Goal: Task Accomplishment & Management: Use online tool/utility

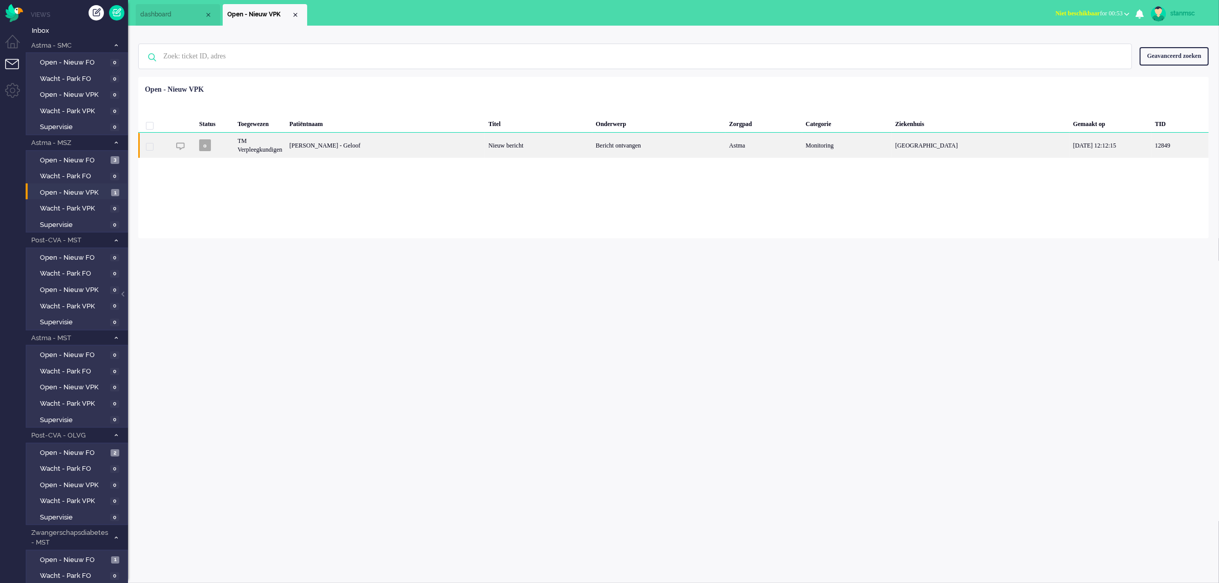
click at [298, 142] on div "[PERSON_NAME] - Geloof" at bounding box center [385, 145] width 199 height 25
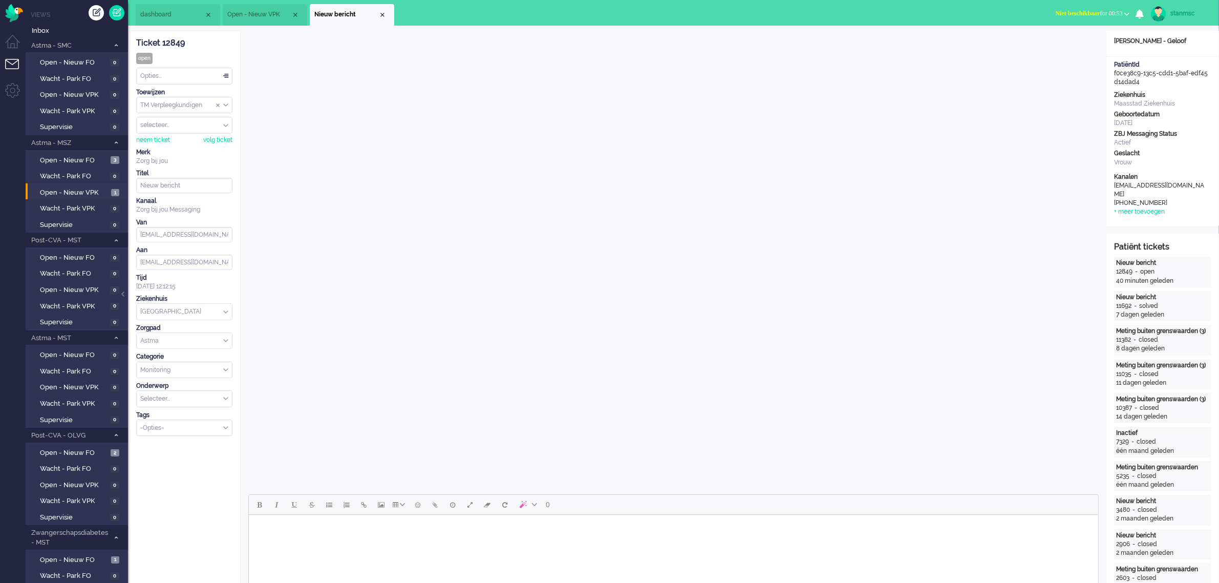
click at [1101, 13] on span "Niet beschikbaar for 00:53" at bounding box center [1089, 13] width 67 height 7
click at [1063, 45] on label "Online" at bounding box center [1086, 45] width 81 height 9
click at [380, 16] on div "Close tab" at bounding box center [382, 15] width 8 height 8
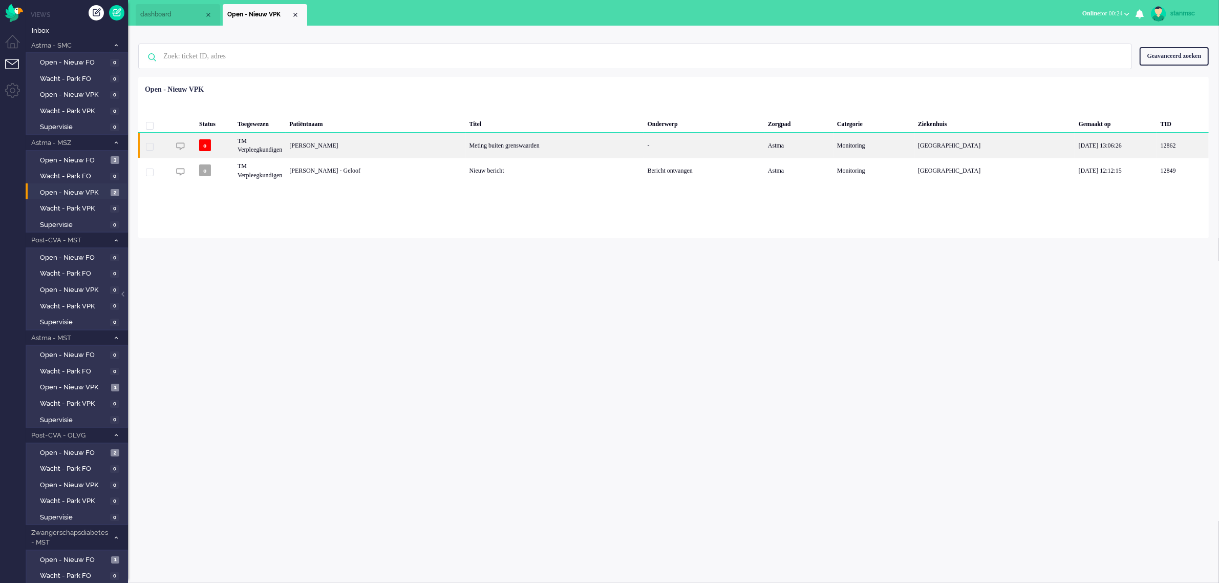
click at [354, 143] on div "[PERSON_NAME]" at bounding box center [376, 145] width 180 height 25
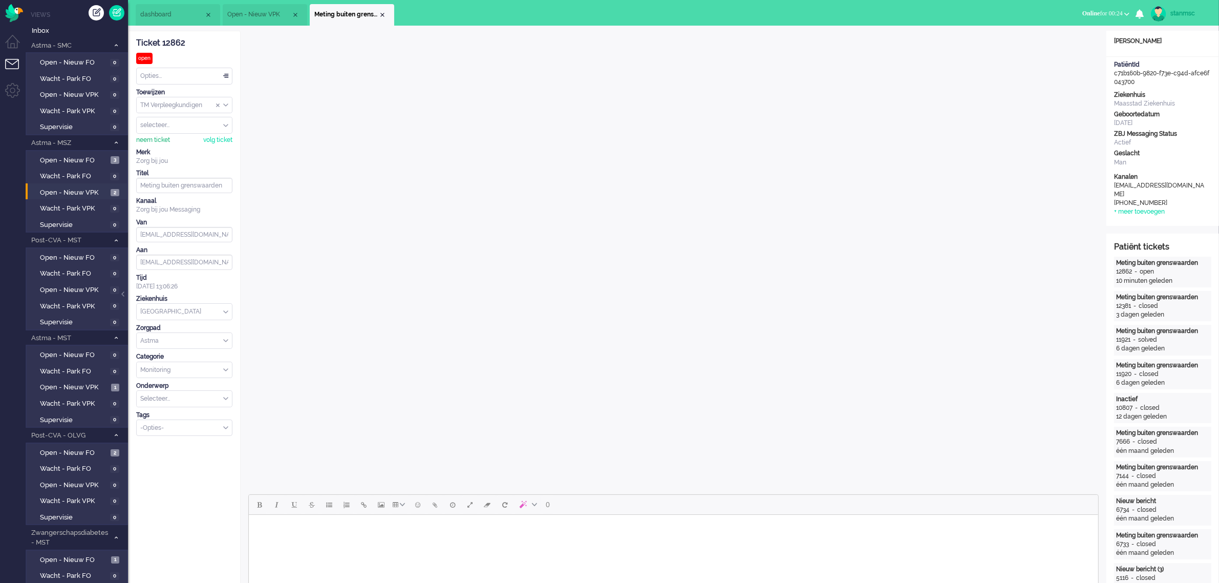
click at [154, 141] on div "neem ticket" at bounding box center [153, 140] width 34 height 9
click at [180, 72] on div "Opties..." at bounding box center [184, 76] width 95 height 16
click at [167, 147] on span "Opgelost" at bounding box center [154, 148] width 26 height 9
click at [382, 13] on div "Close tab" at bounding box center [382, 15] width 8 height 8
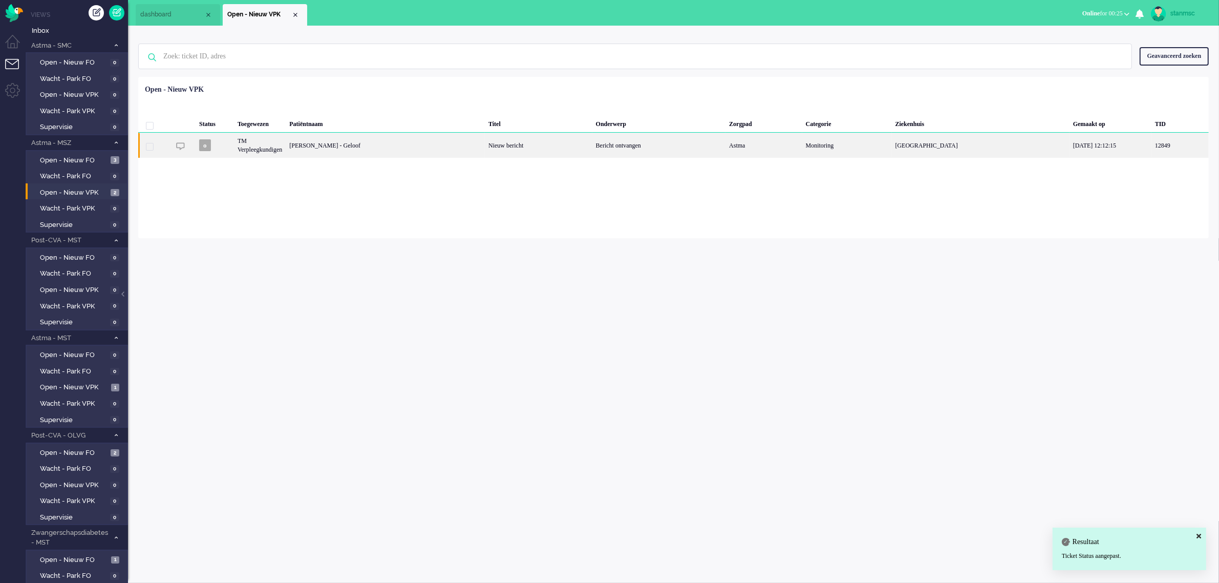
click at [357, 144] on div "[PERSON_NAME] - Geloof" at bounding box center [385, 145] width 199 height 25
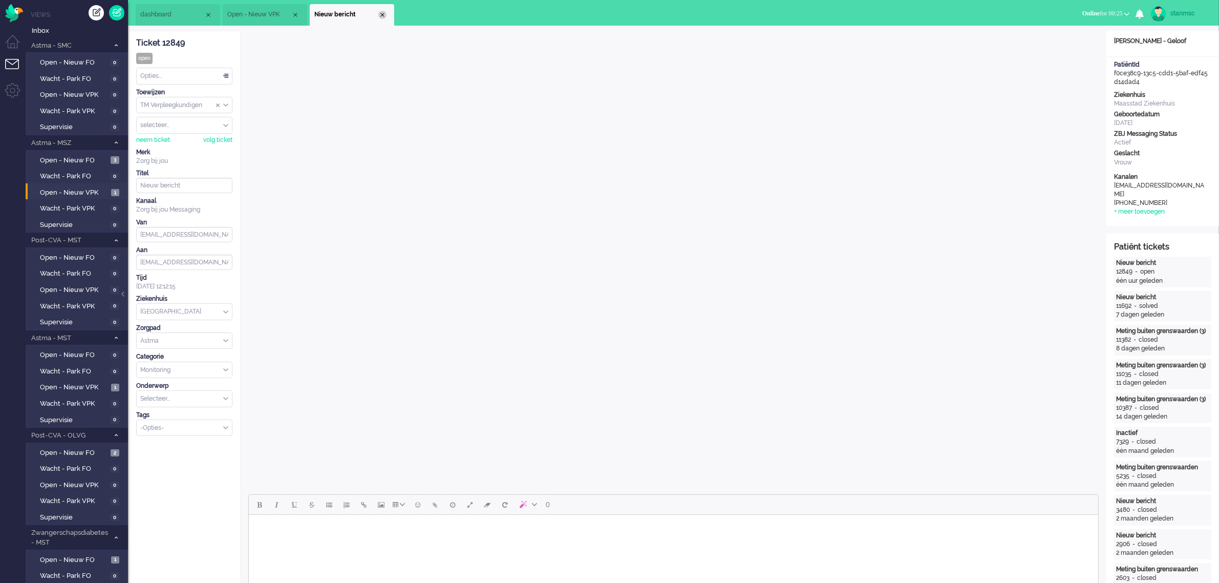
click at [383, 13] on div "Close tab" at bounding box center [382, 15] width 8 height 8
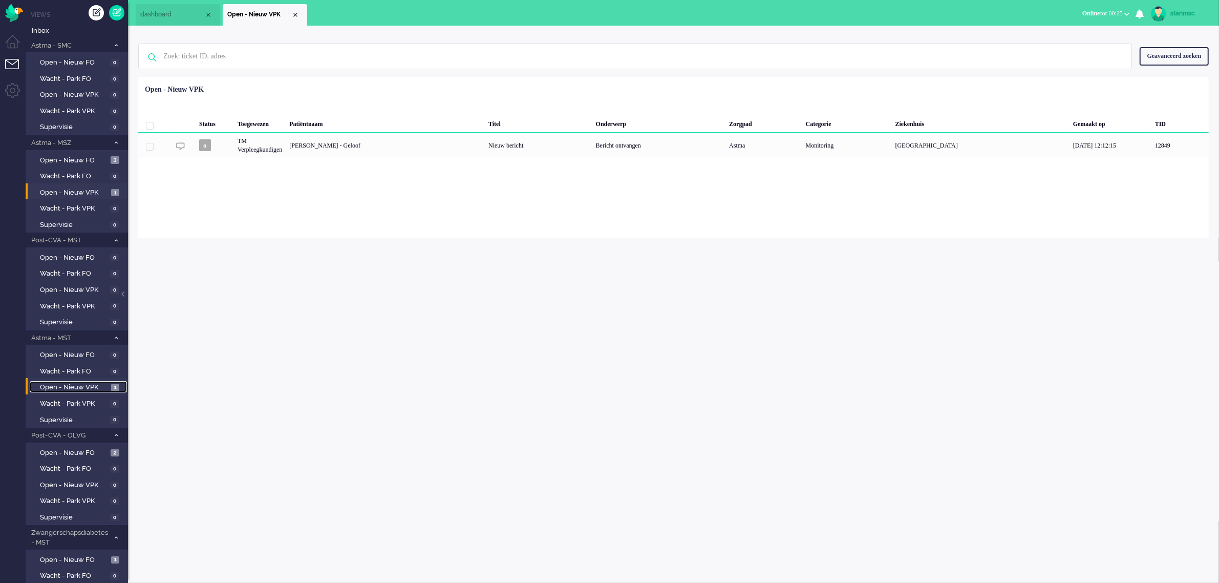
click at [72, 384] on span "Open - Nieuw VPK" at bounding box center [74, 387] width 69 height 10
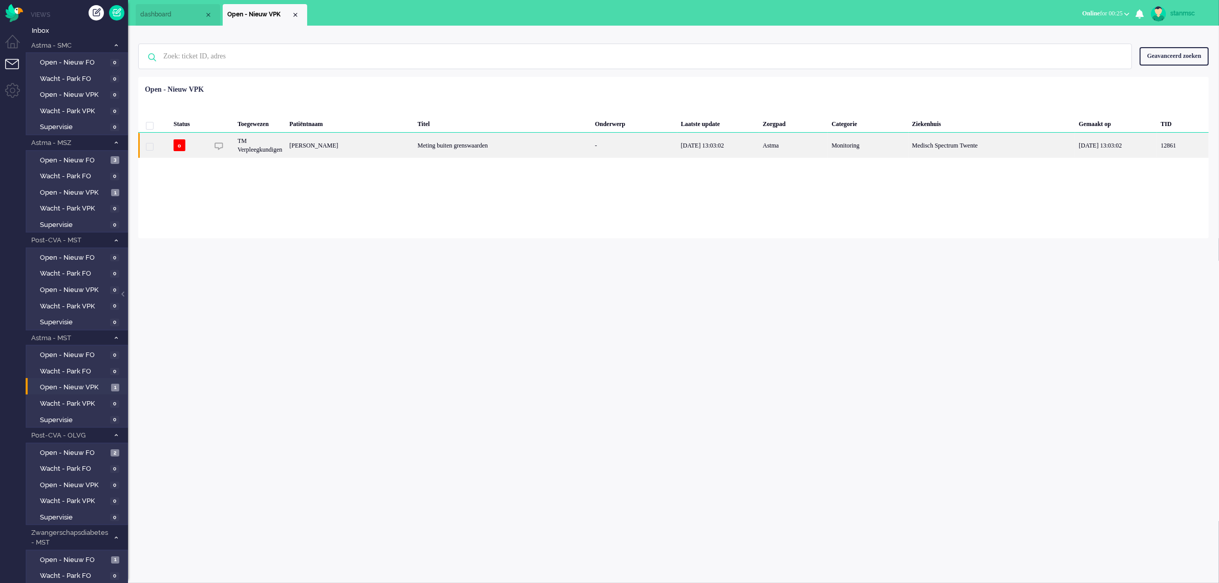
click at [414, 143] on div "[PERSON_NAME]" at bounding box center [350, 145] width 128 height 25
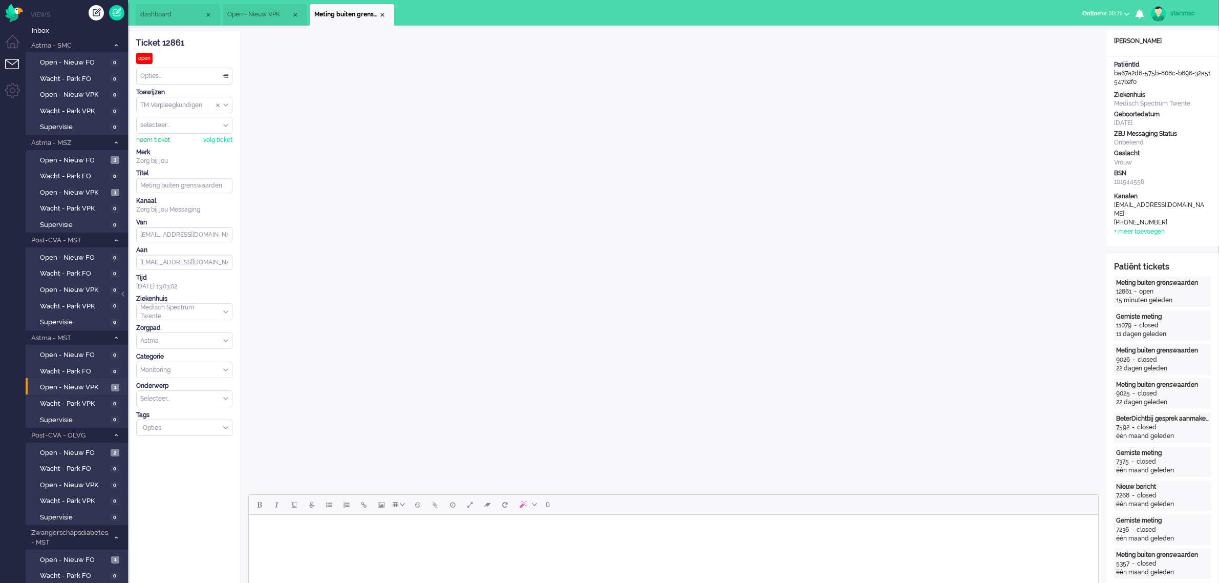
click at [156, 141] on div "neem ticket" at bounding box center [153, 140] width 34 height 9
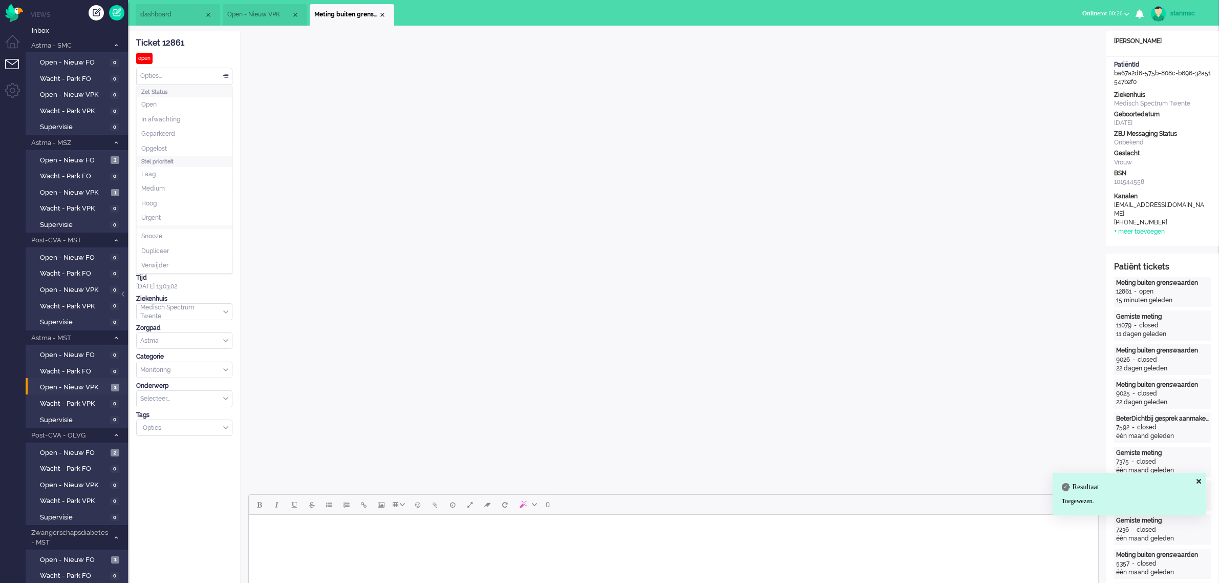
click at [180, 78] on div "Opties..." at bounding box center [184, 76] width 95 height 16
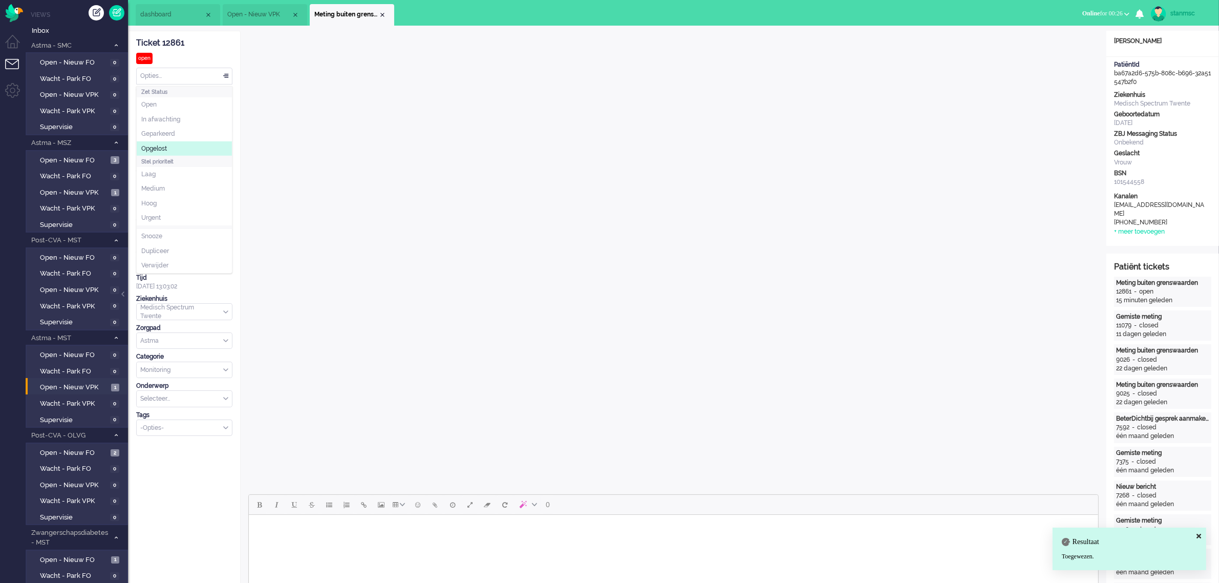
click at [178, 148] on li "Opgelost" at bounding box center [184, 148] width 95 height 15
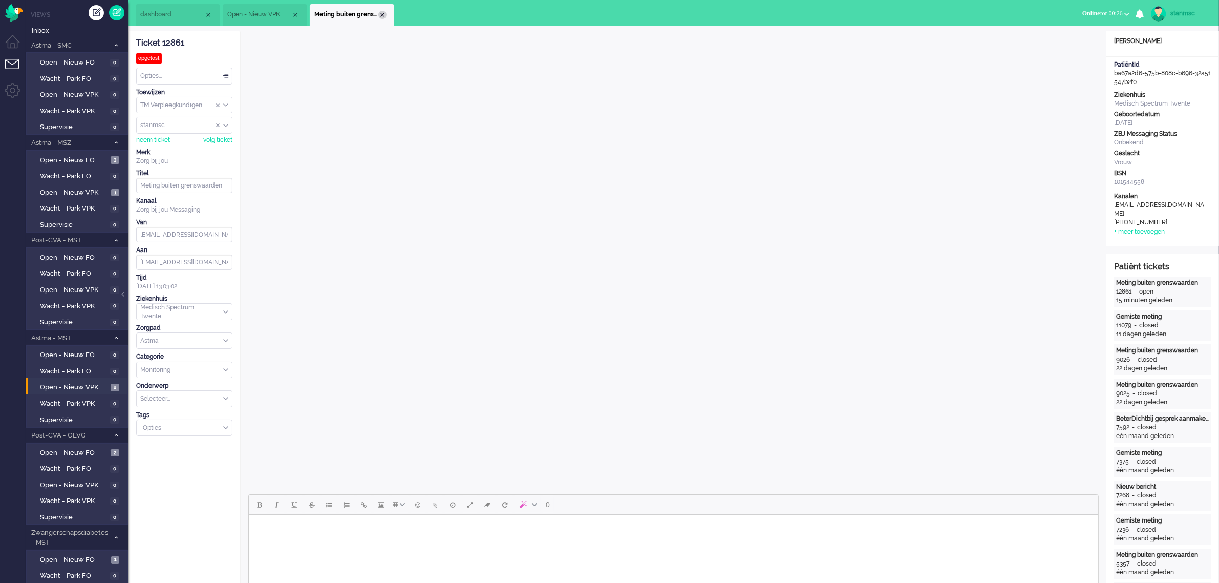
click at [382, 14] on div "Close tab" at bounding box center [382, 15] width 8 height 8
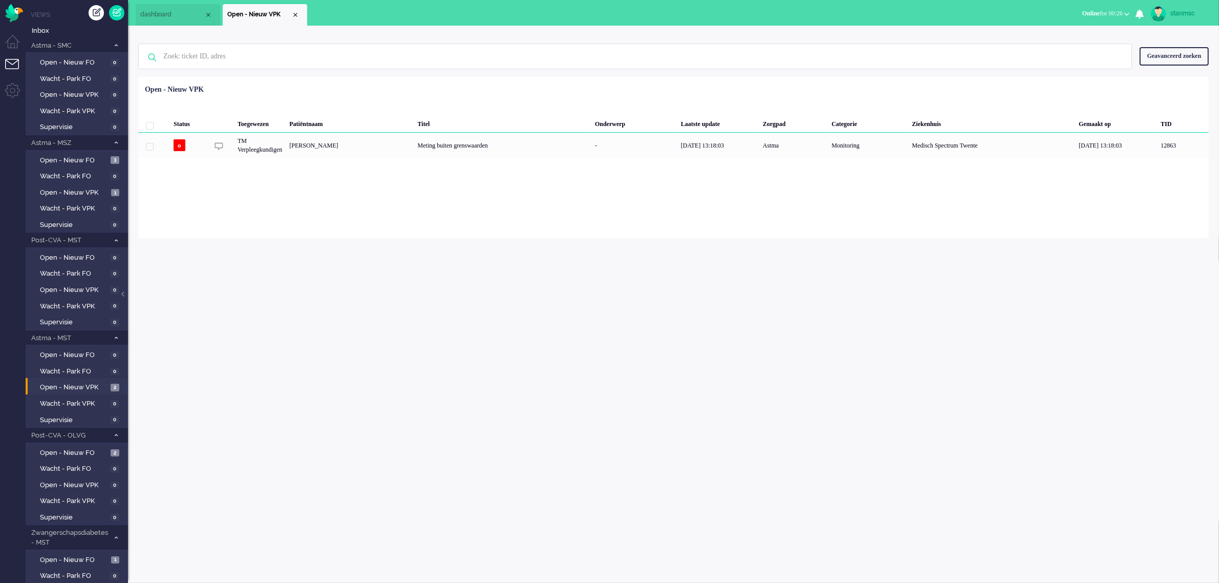
click at [168, 11] on span "dashboard" at bounding box center [172, 14] width 64 height 9
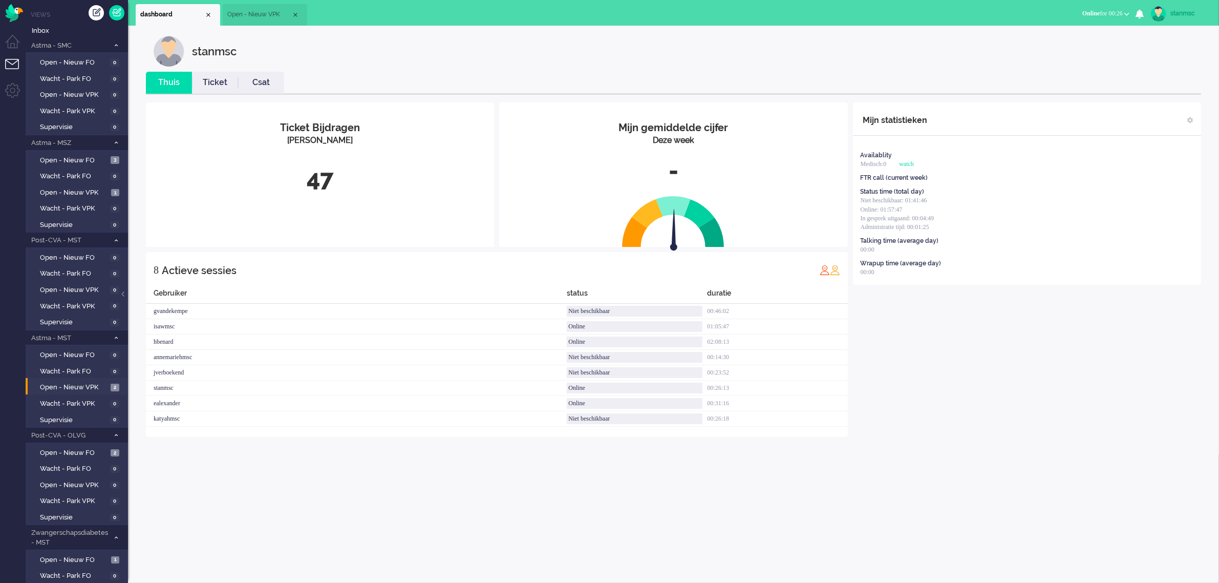
click at [223, 84] on link "Ticket" at bounding box center [215, 83] width 46 height 12
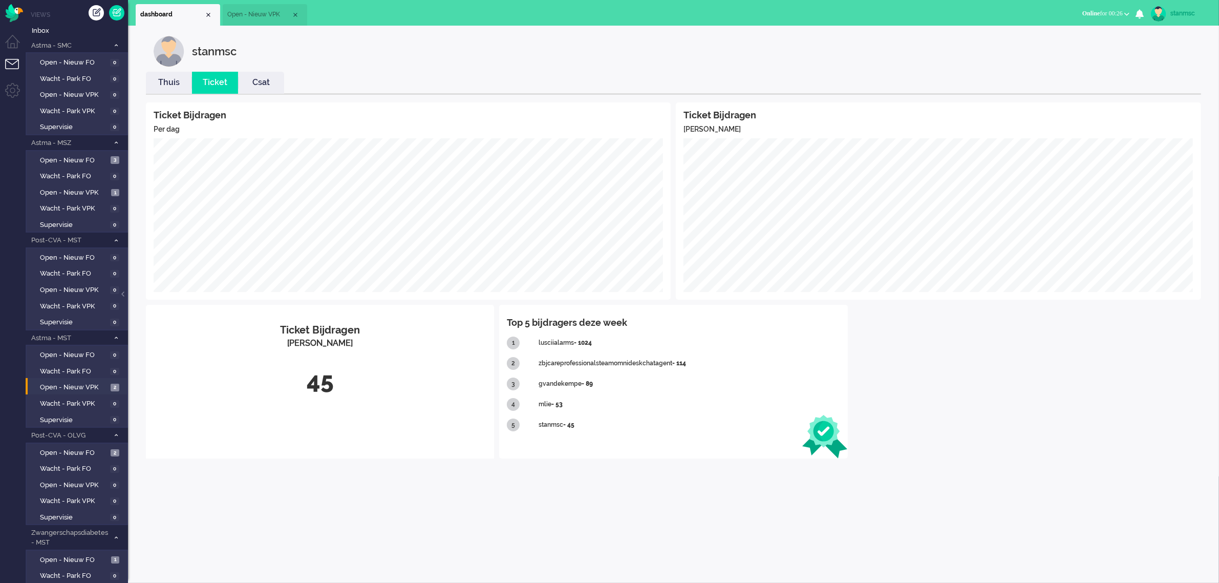
click at [163, 81] on link "Thuis" at bounding box center [169, 83] width 46 height 12
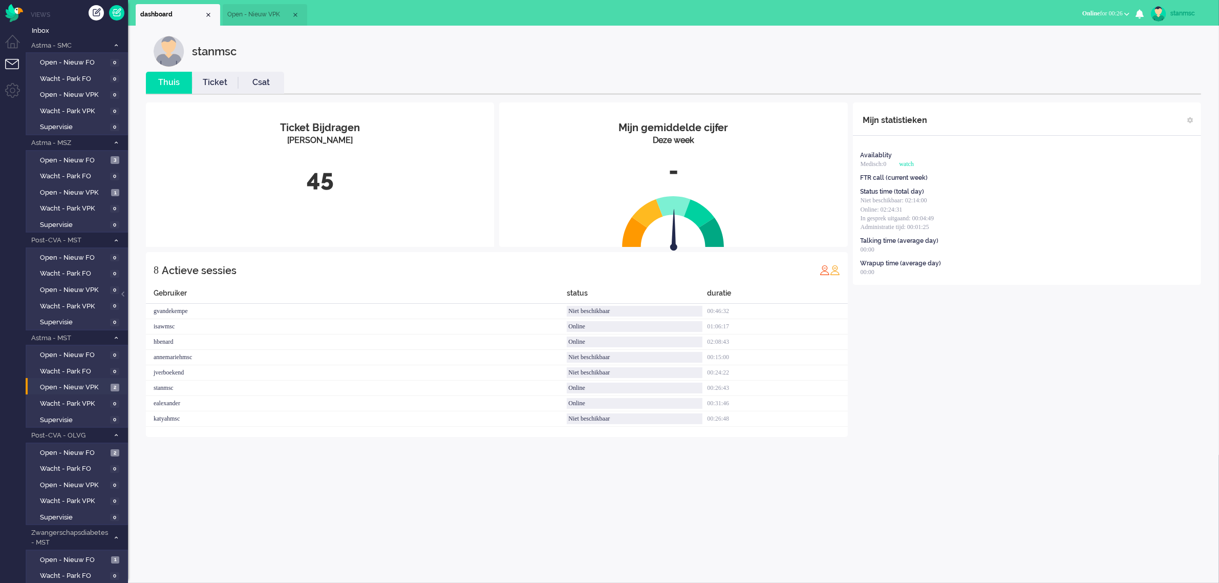
click at [256, 14] on span "Open - Nieuw VPK" at bounding box center [259, 14] width 64 height 9
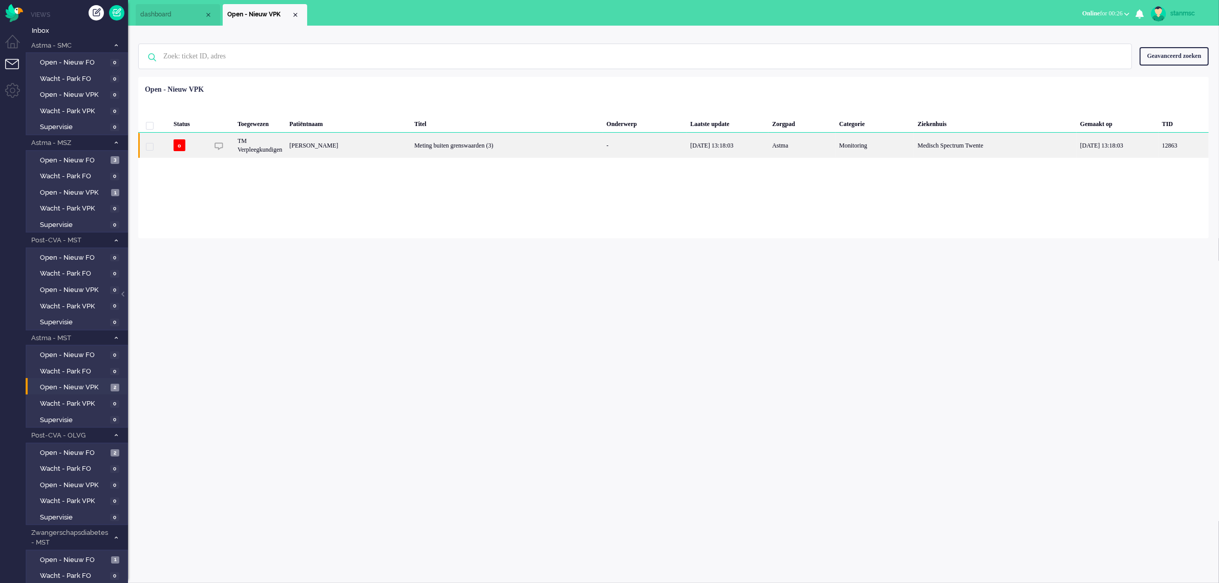
click at [377, 145] on div "[PERSON_NAME]" at bounding box center [348, 145] width 125 height 25
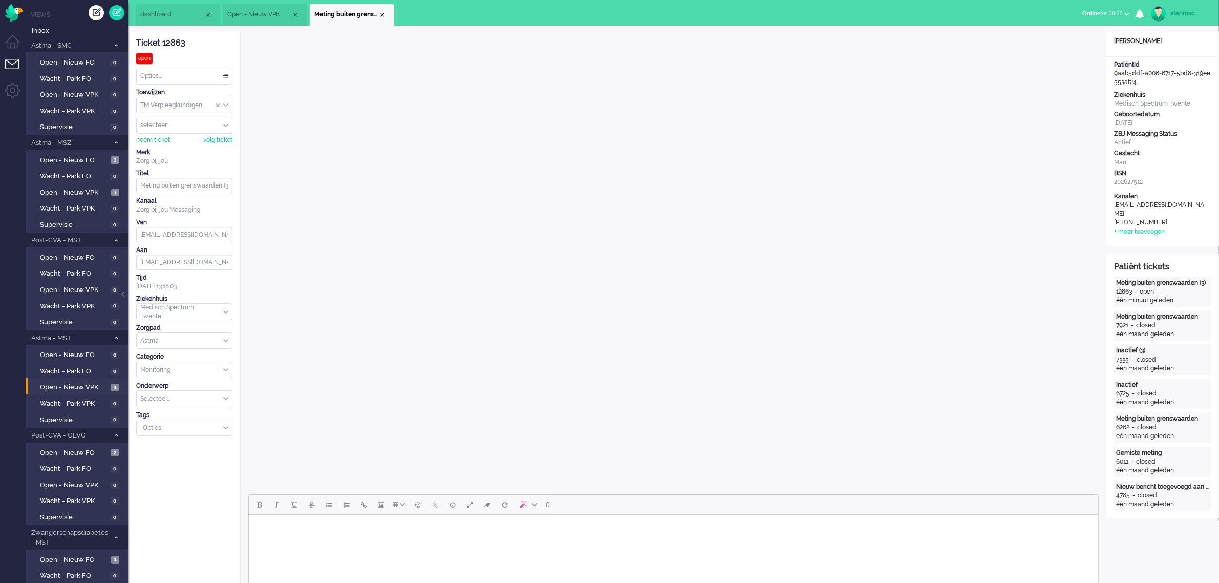
click at [165, 139] on div "neem ticket" at bounding box center [153, 140] width 34 height 9
click at [367, 531] on body "Rich Text Area. Press ALT-0 for help." at bounding box center [672, 528] width 841 height 18
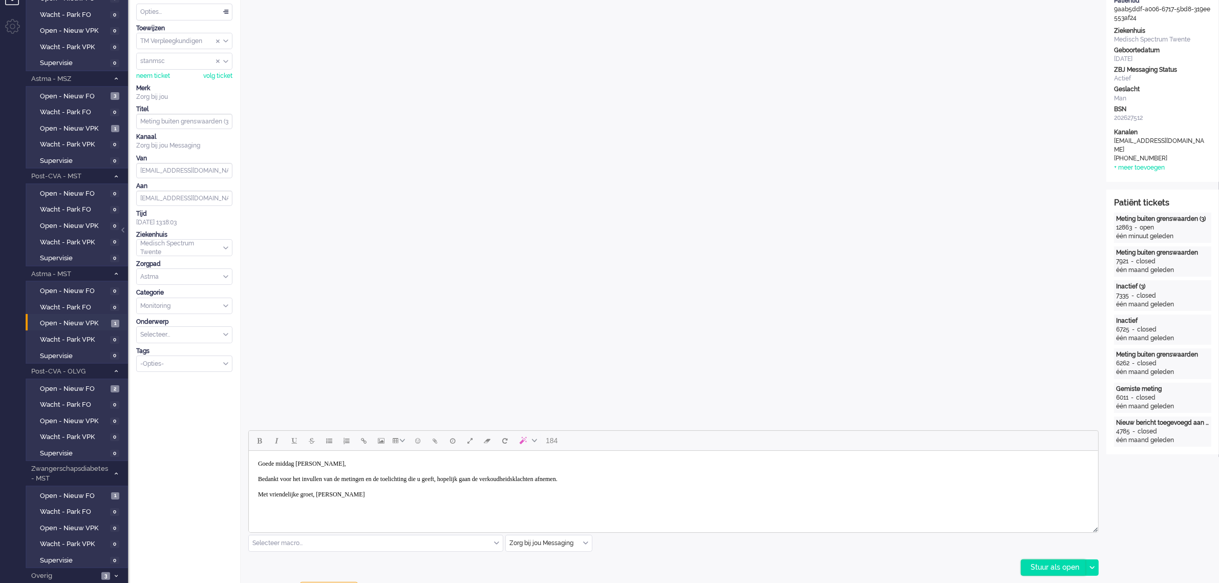
click at [1039, 566] on div "Stuur als open" at bounding box center [1053, 566] width 64 height 15
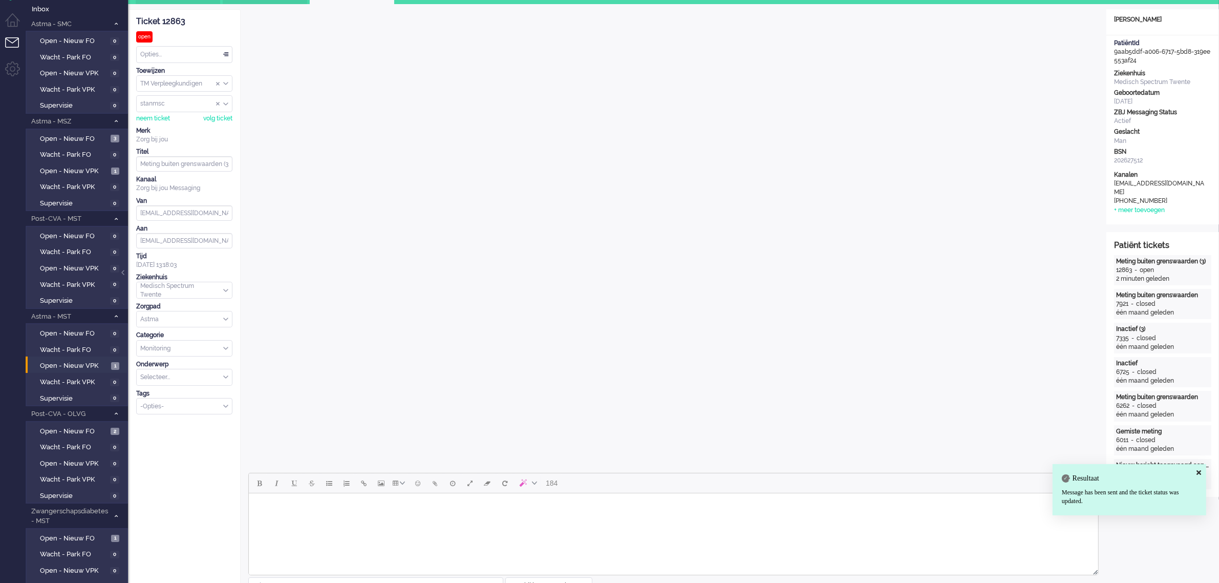
scroll to position [0, 0]
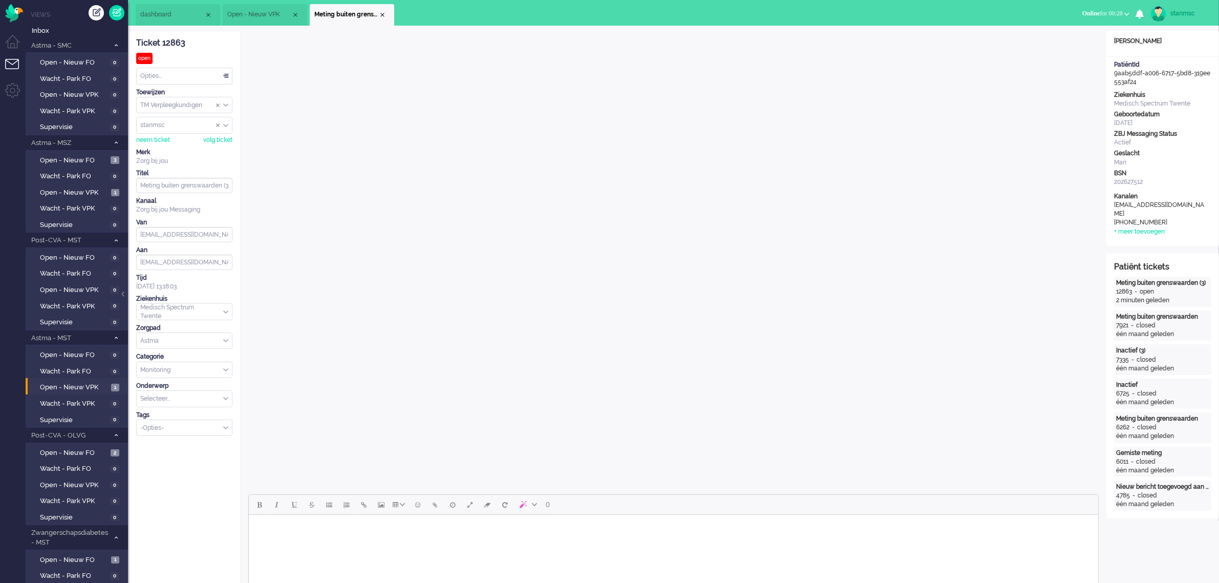
click at [169, 69] on div "Opties..." at bounding box center [184, 76] width 95 height 16
click at [170, 147] on li "Opgelost" at bounding box center [184, 148] width 95 height 15
click at [382, 16] on div "Close tab" at bounding box center [382, 15] width 8 height 8
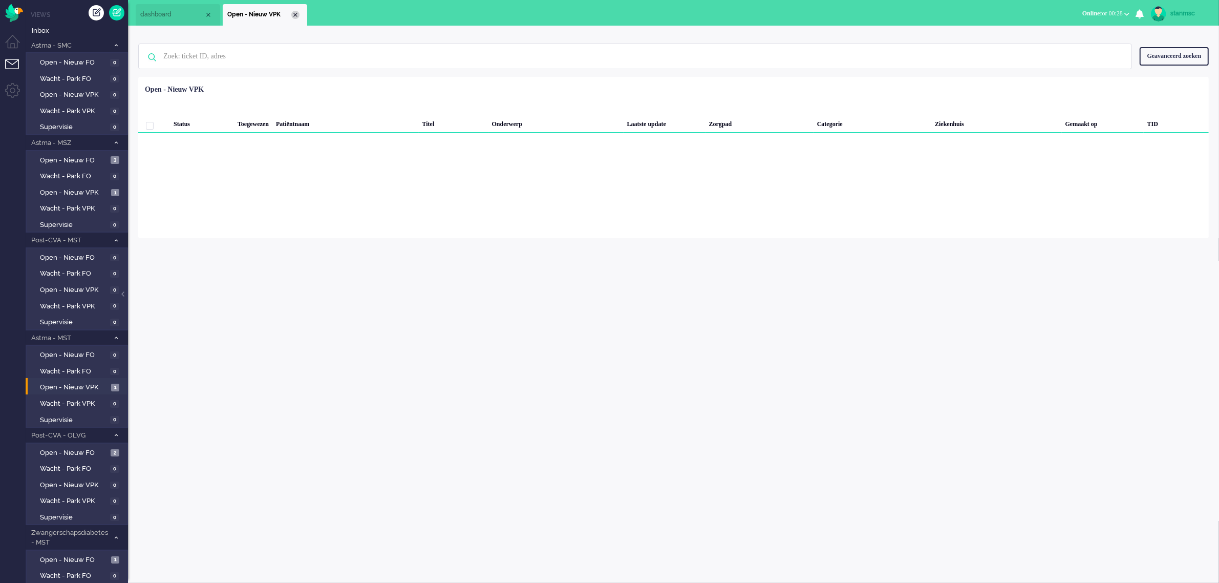
click at [294, 13] on div "Close tab" at bounding box center [295, 15] width 8 height 8
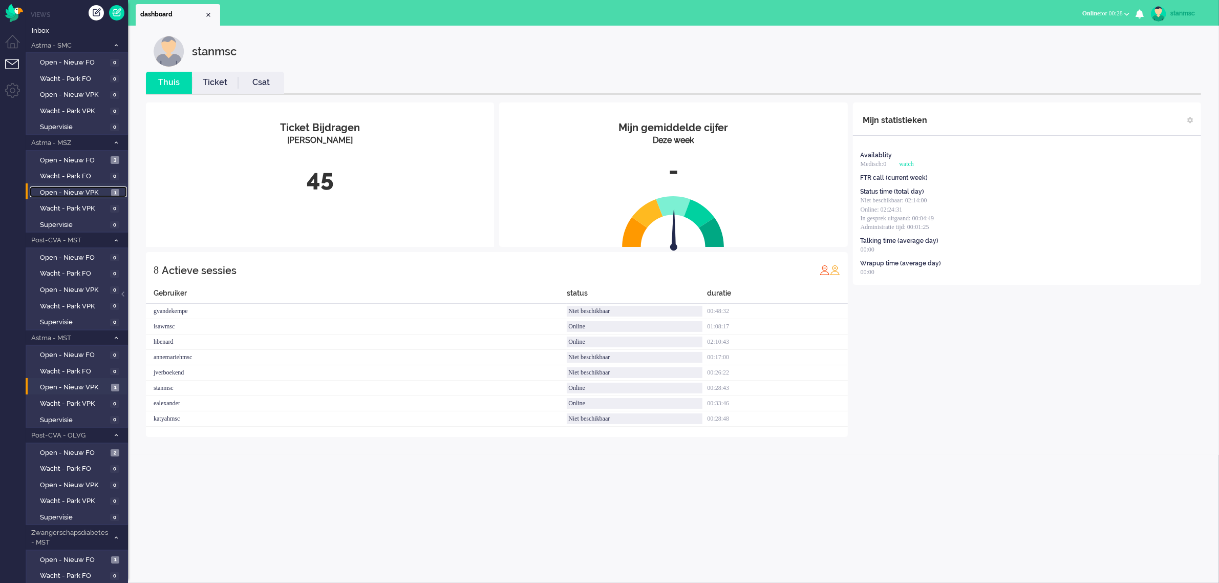
click at [83, 190] on span "Open - Nieuw VPK" at bounding box center [74, 193] width 69 height 10
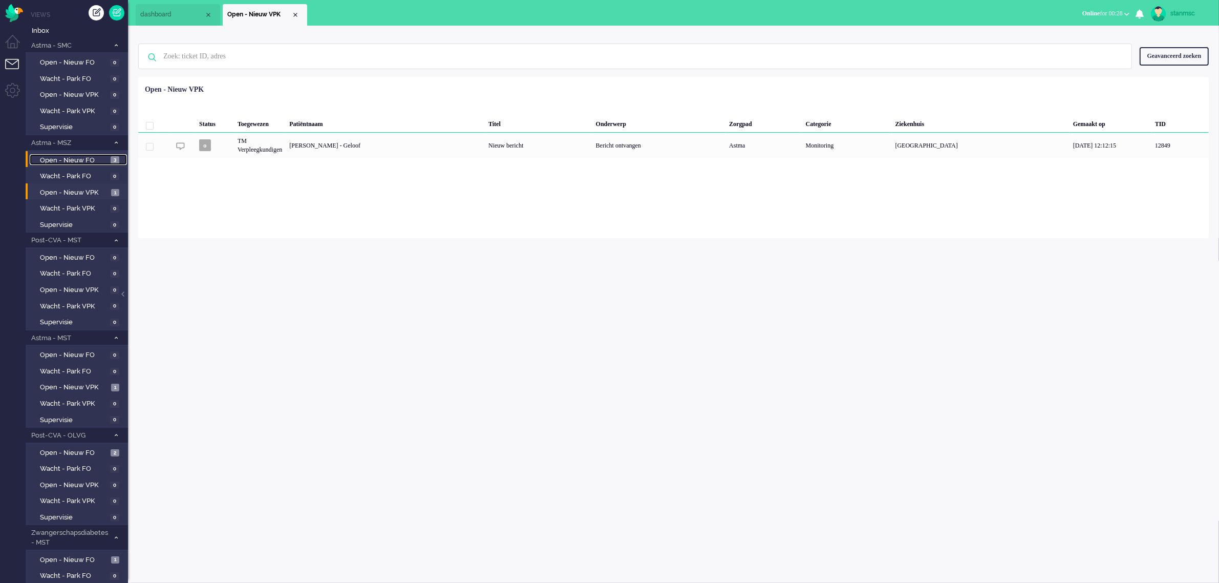
click at [67, 158] on span "Open - Nieuw FO" at bounding box center [74, 161] width 68 height 10
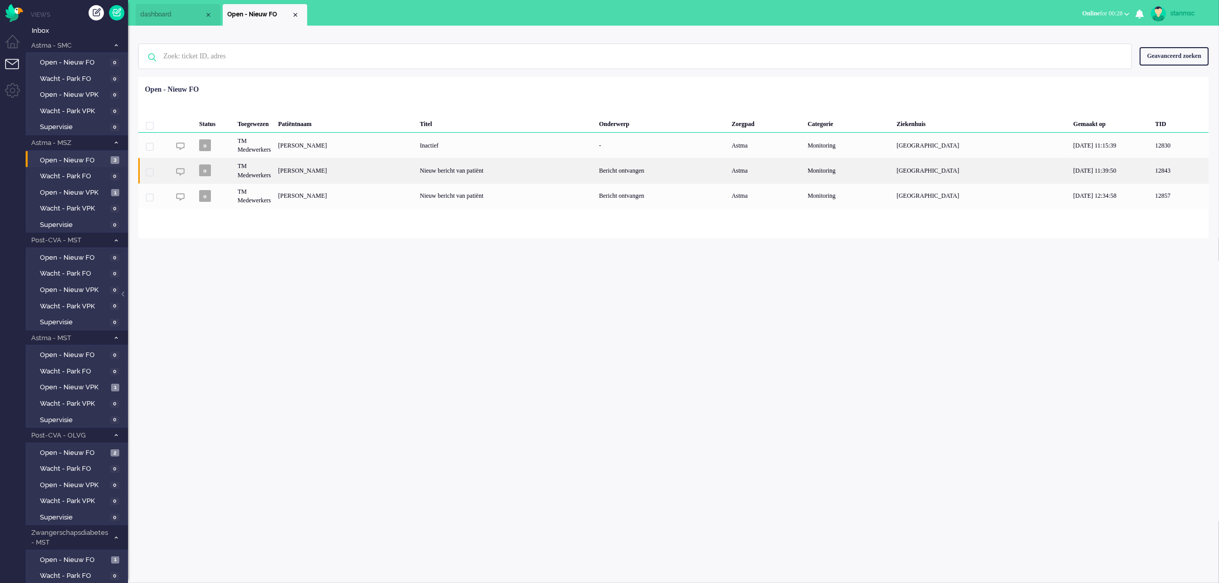
click at [398, 173] on div "[PERSON_NAME]" at bounding box center [345, 170] width 142 height 25
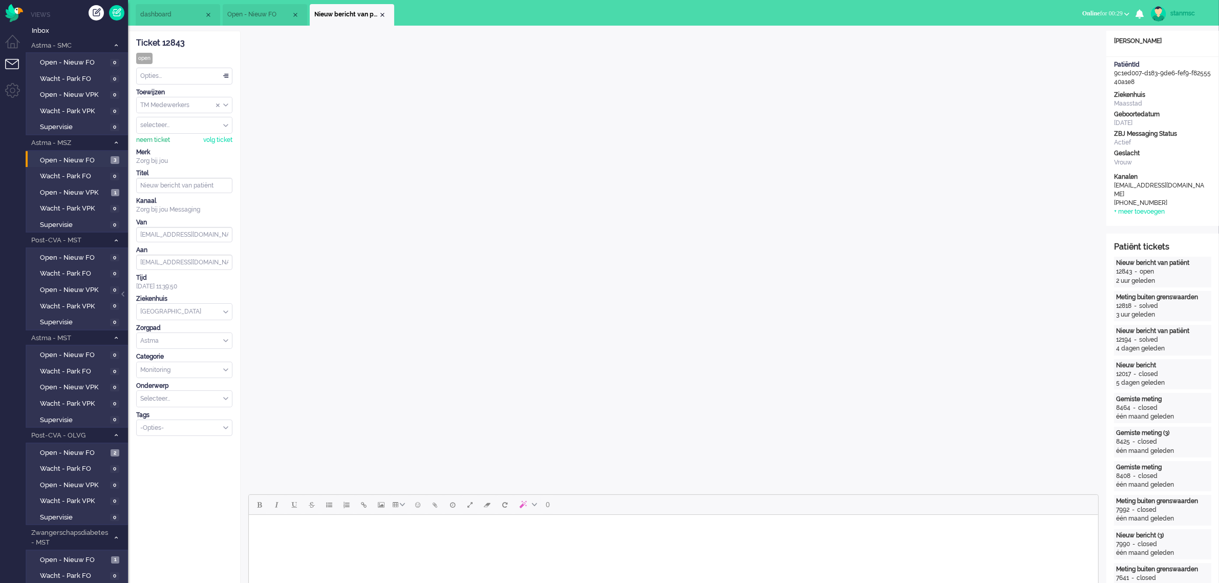
click at [151, 140] on div "neem ticket" at bounding box center [153, 140] width 34 height 9
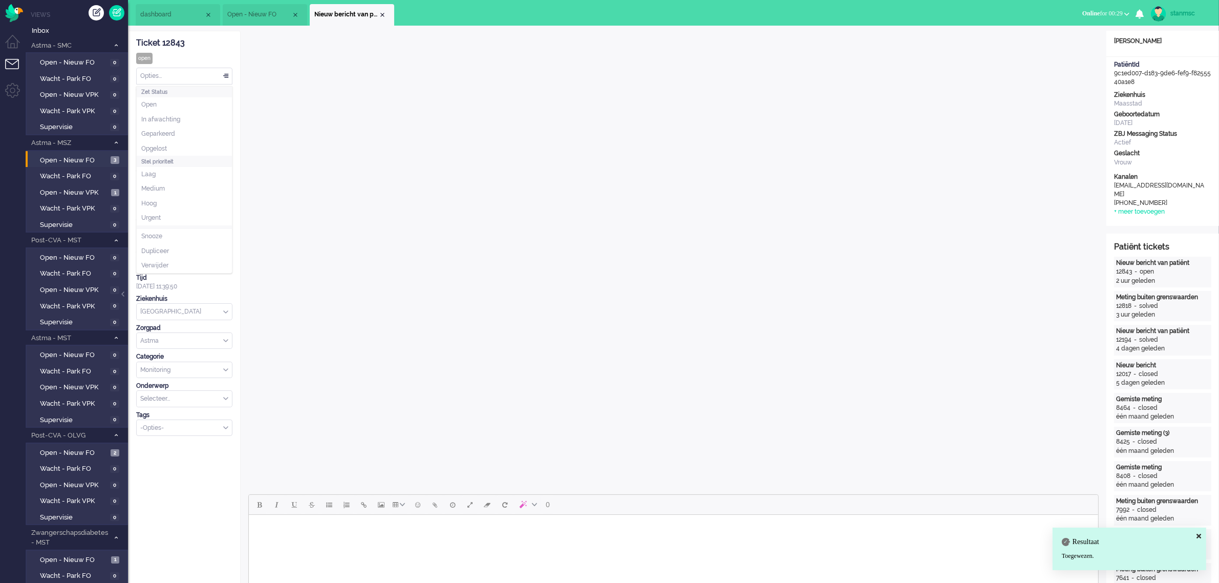
click at [173, 78] on div "Opties..." at bounding box center [184, 76] width 95 height 16
click at [167, 148] on span "Opgelost" at bounding box center [154, 148] width 26 height 9
click at [383, 14] on div "Close tab" at bounding box center [382, 15] width 8 height 8
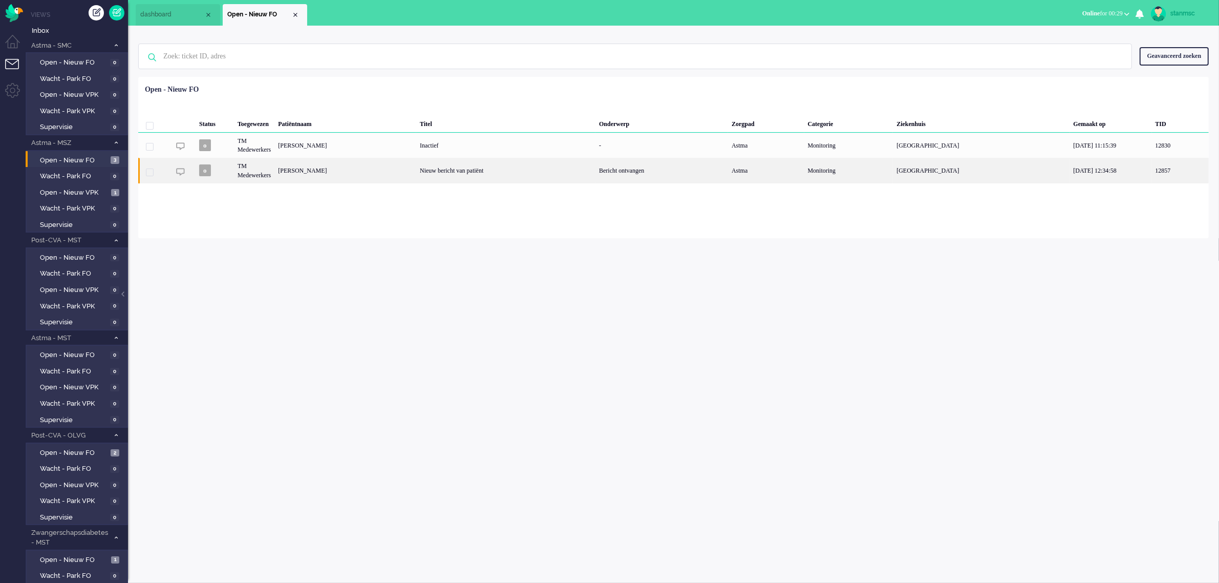
click at [337, 173] on div "[PERSON_NAME]" at bounding box center [345, 170] width 142 height 25
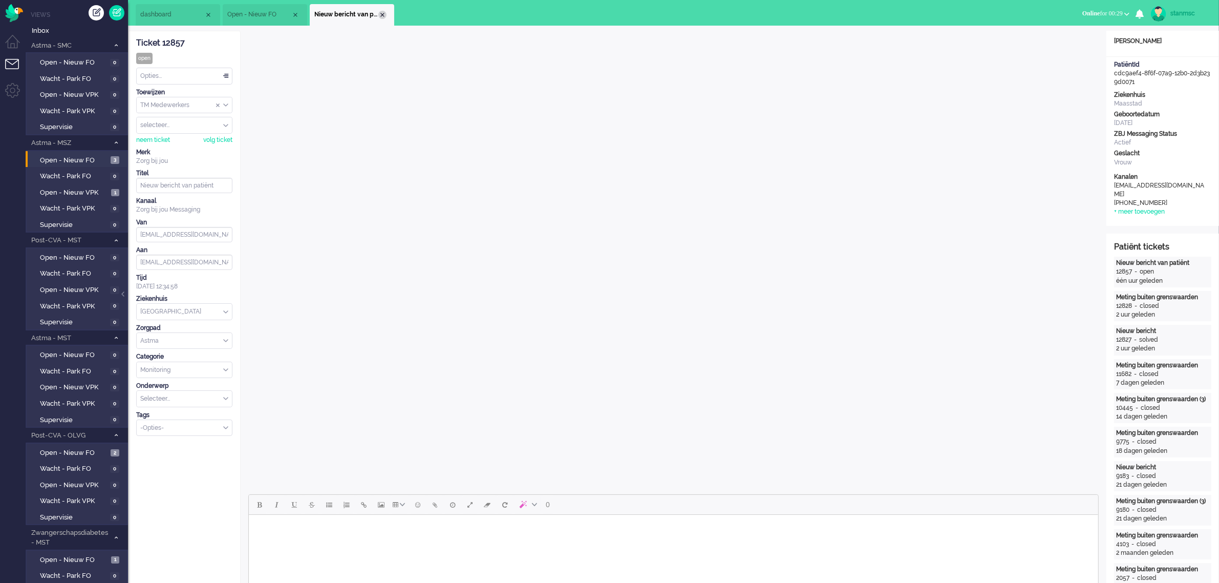
click at [382, 14] on div "Close tab" at bounding box center [382, 15] width 8 height 8
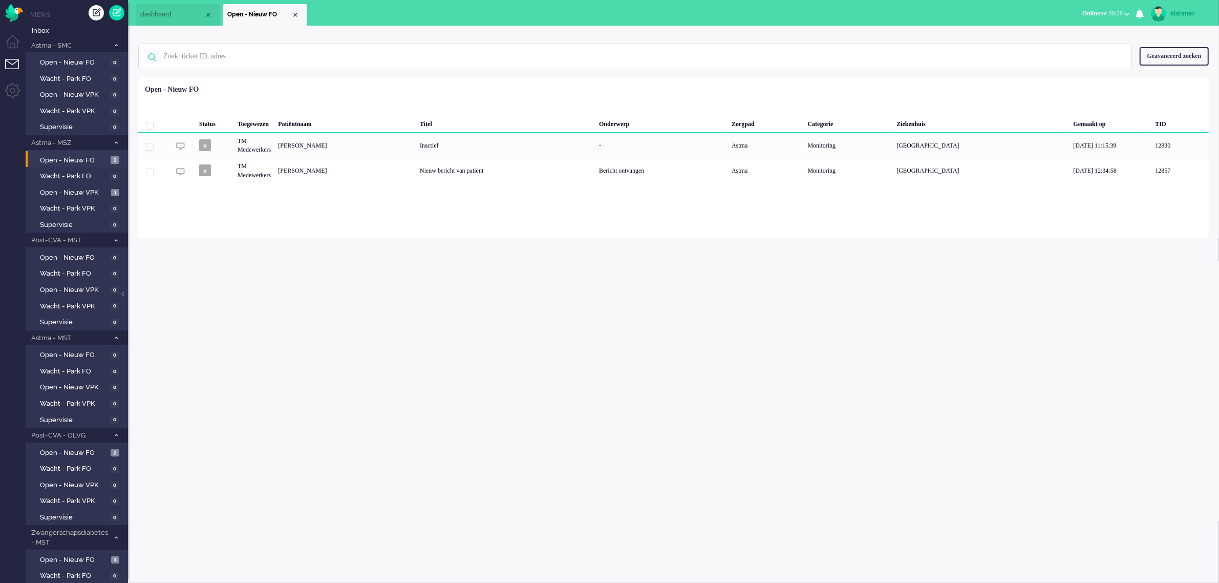
click at [170, 16] on span "dashboard" at bounding box center [172, 14] width 64 height 9
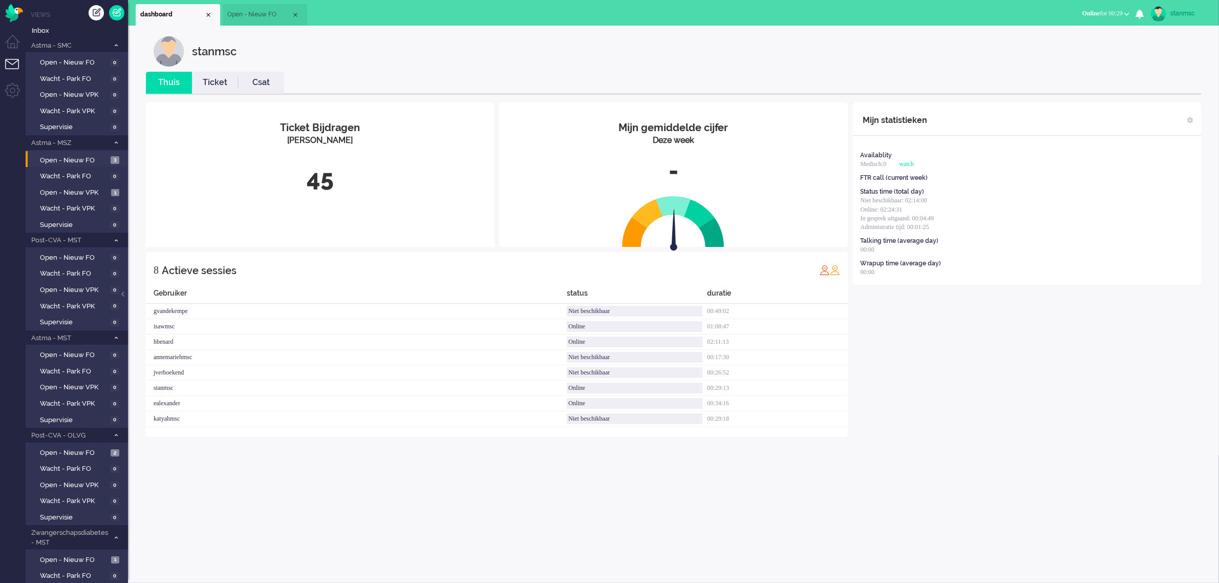
click at [214, 85] on link "Ticket" at bounding box center [215, 83] width 46 height 12
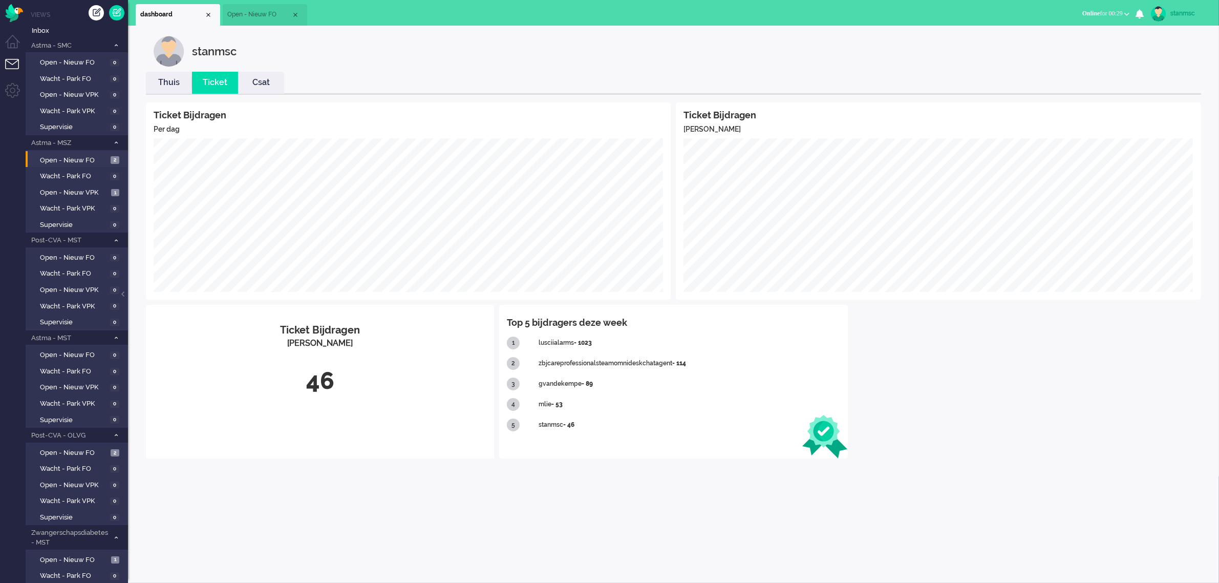
click at [164, 83] on link "Thuis" at bounding box center [169, 83] width 46 height 12
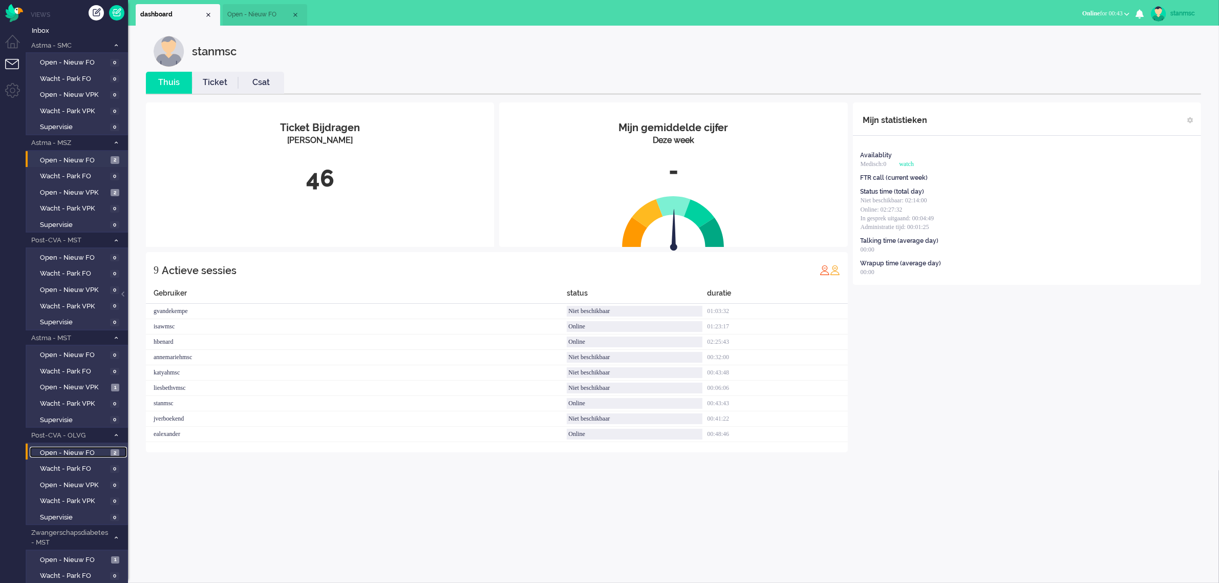
click at [83, 448] on span "Open - Nieuw FO" at bounding box center [74, 453] width 68 height 10
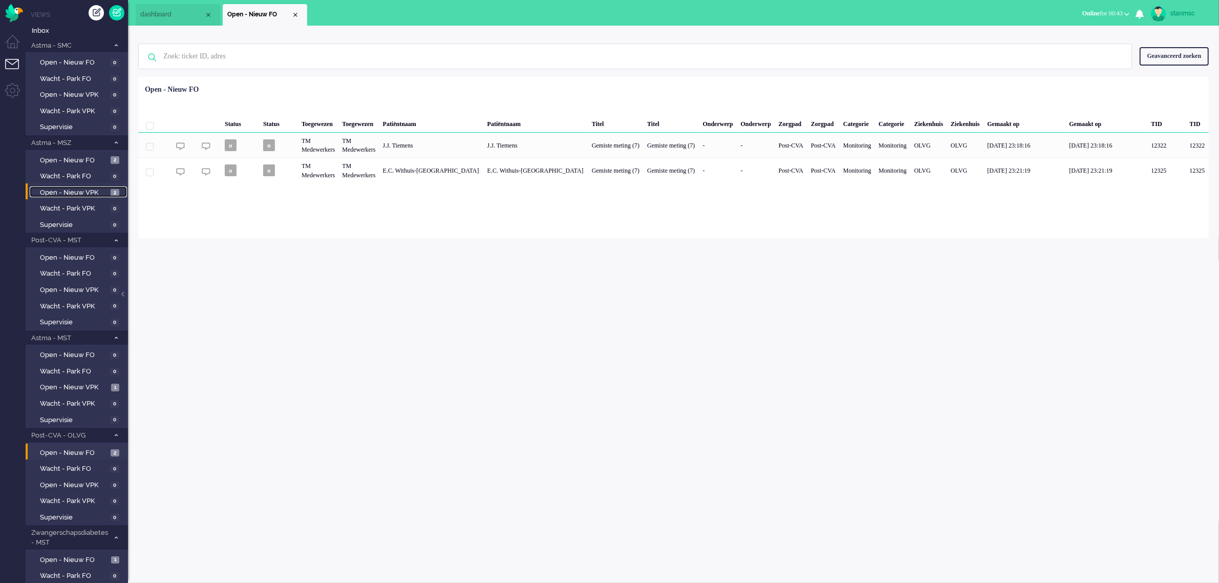
click at [77, 188] on span "Open - Nieuw VPK" at bounding box center [74, 193] width 68 height 10
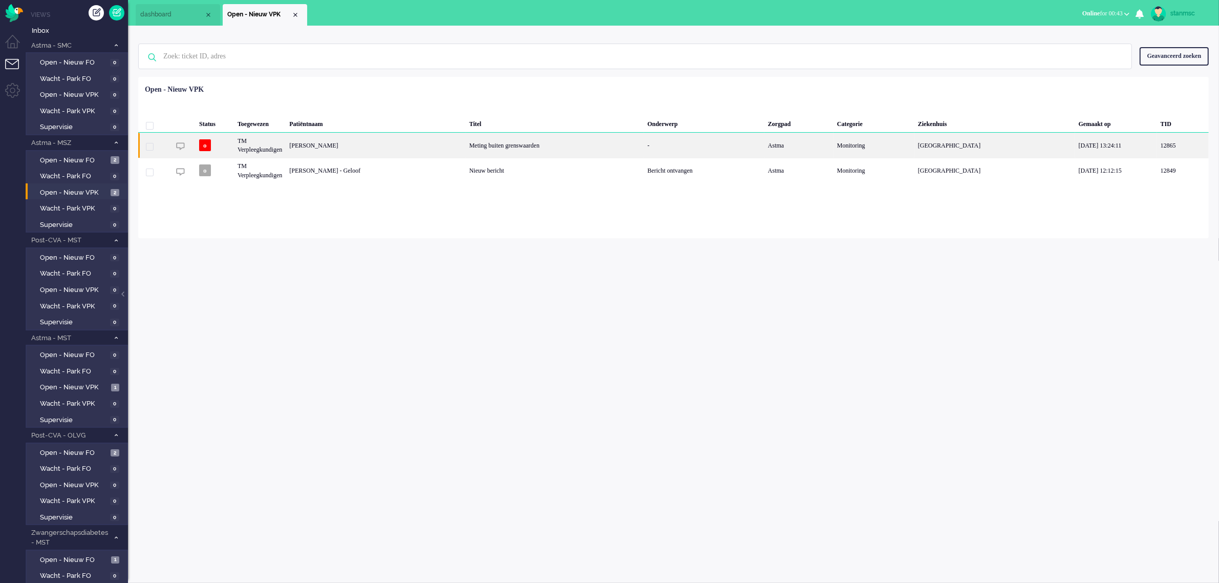
click at [360, 142] on div "[PERSON_NAME]" at bounding box center [376, 145] width 180 height 25
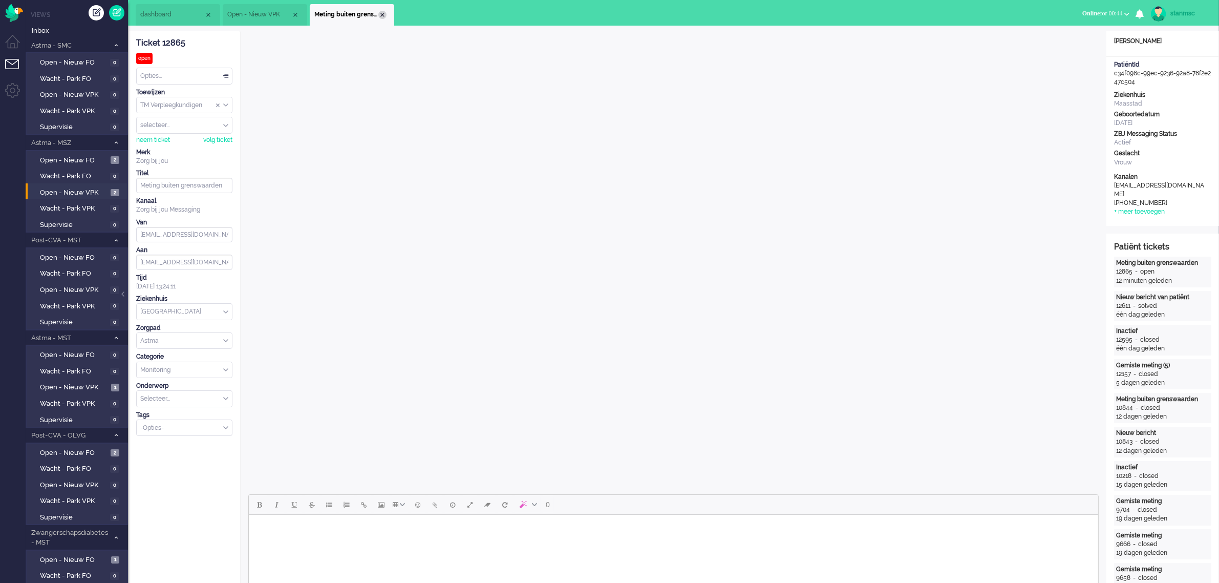
click at [383, 15] on div "Close tab" at bounding box center [382, 15] width 8 height 8
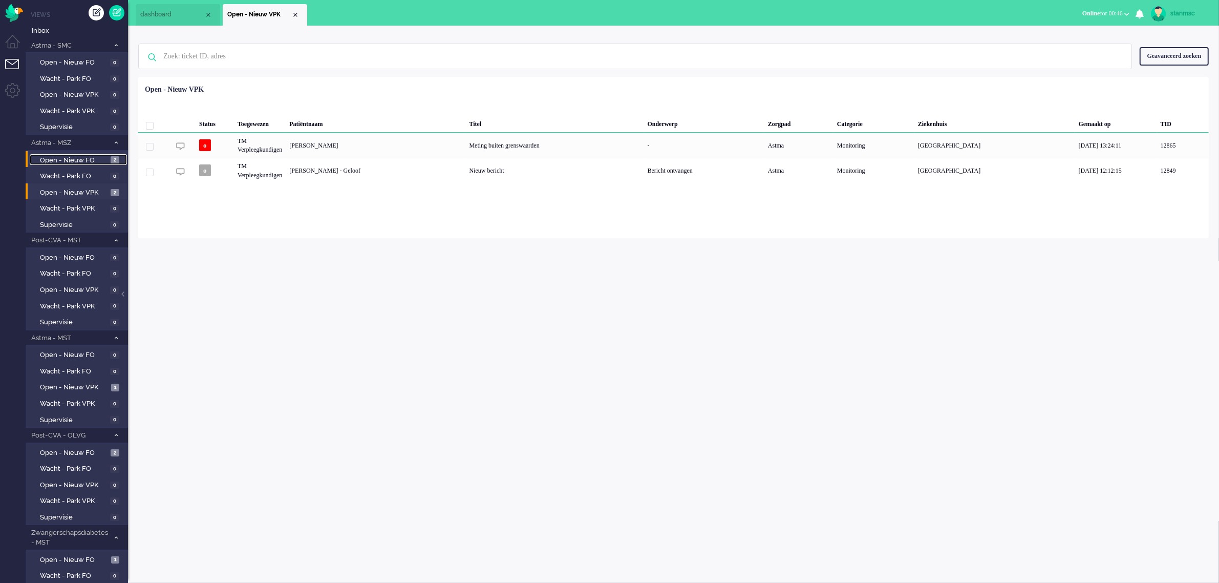
click at [83, 156] on span "Open - Nieuw FO" at bounding box center [74, 161] width 68 height 10
